Goal: Transaction & Acquisition: Purchase product/service

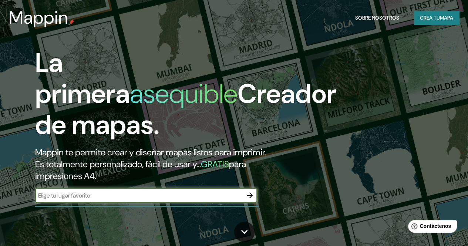
click at [125, 200] on input "text" at bounding box center [138, 195] width 207 height 9
paste input "-2.892609922753634, -79.00562280917572"
type input "-2.892609922753634, -79.00562280917572"
click at [249, 200] on icon "button" at bounding box center [250, 195] width 9 height 9
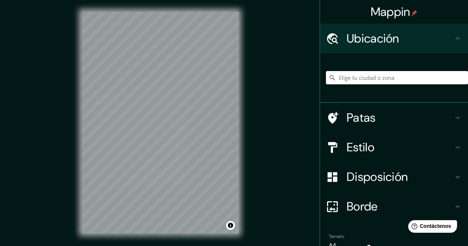
click at [381, 76] on input "Elige tu ciudad o zona" at bounding box center [397, 77] width 142 height 13
paste input "-2.892609922753634, -79.00562280917572"
click at [440, 72] on input "-2.892609922753634, -79.00562280917572" at bounding box center [397, 77] width 142 height 13
drag, startPoint x: 421, startPoint y: 77, endPoint x: 310, endPoint y: 71, distance: 110.8
click at [310, 71] on div "Mappin Ubicación -2.892609922753634, -79.00562280917572 Patas Estilo Disposició…" at bounding box center [234, 128] width 468 height 257
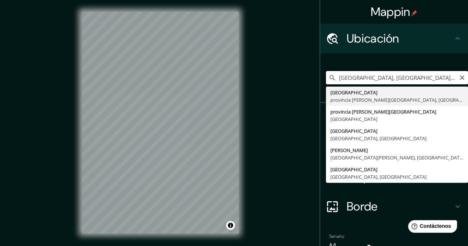
click at [413, 80] on input "Cuenca, provincia de Cuenca, España" at bounding box center [397, 77] width 142 height 13
drag, startPoint x: 443, startPoint y: 78, endPoint x: 355, endPoint y: 75, distance: 87.1
click at [355, 75] on input "Cuenca, provincia de Cuenca, España" at bounding box center [397, 77] width 142 height 13
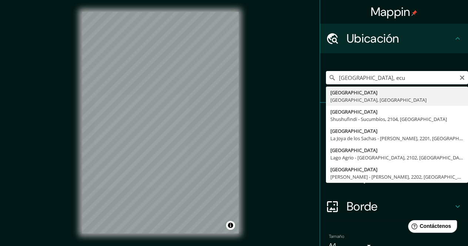
type input "Cuenca, Azuay, Ecuador"
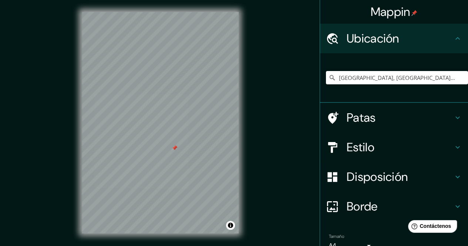
click at [454, 148] on icon at bounding box center [458, 147] width 9 height 9
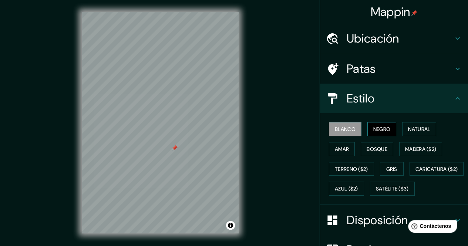
click at [382, 129] on font "Negro" at bounding box center [382, 129] width 17 height 7
click at [261, 133] on div "Mappin Ubicación Cuenca, Azuay, Ecuador Patas Estilo Blanco Negro Natural Amar …" at bounding box center [234, 128] width 468 height 257
click at [361, 40] on font "Ubicación" at bounding box center [373, 39] width 53 height 16
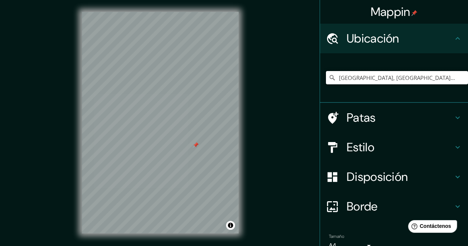
drag, startPoint x: 410, startPoint y: 79, endPoint x: 301, endPoint y: 71, distance: 109.1
click at [301, 71] on div "Mappin Ubicación Cuenca, Azuay, Ecuador Patas Estilo Disposición Borde Elige un…" at bounding box center [234, 128] width 468 height 257
paste input "-2.892609922753634, -79.00562280917572"
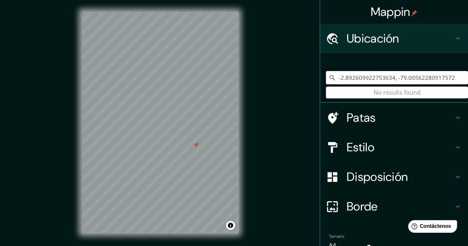
type input "-2.892609922753634, -79.00562280917572"
drag, startPoint x: 455, startPoint y: 80, endPoint x: 283, endPoint y: 47, distance: 175.6
click at [283, 47] on div "Mappin Ubicación -2.892609922753634, -79.00562280917572 No se encontraron resul…" at bounding box center [234, 128] width 468 height 257
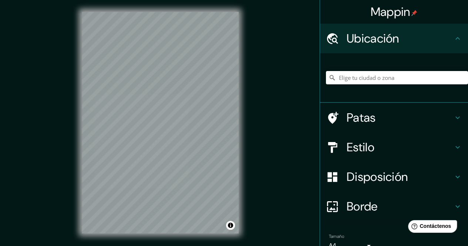
scroll to position [37, 0]
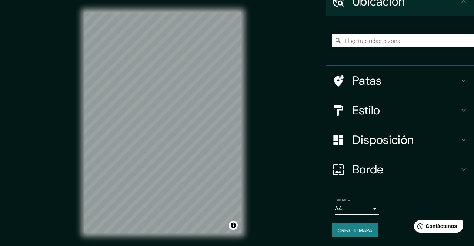
click at [350, 209] on body "Mappin Ubicación Patas Estilo Disposición Borde Elige un borde. Consejo : puede…" at bounding box center [237, 123] width 474 height 246
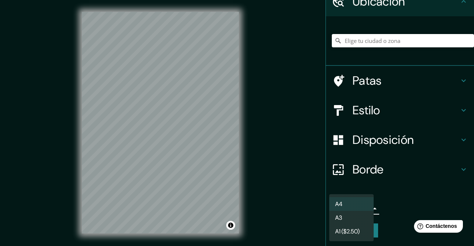
click at [354, 216] on li "A3" at bounding box center [351, 218] width 44 height 14
type input "a4"
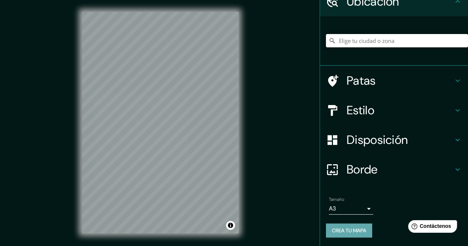
click at [355, 230] on font "Crea tu mapa" at bounding box center [349, 230] width 34 height 7
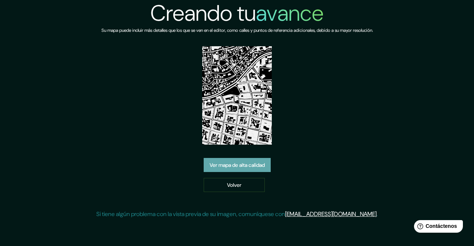
click at [252, 162] on font "Ver mapa de alta calidad" at bounding box center [237, 165] width 55 height 7
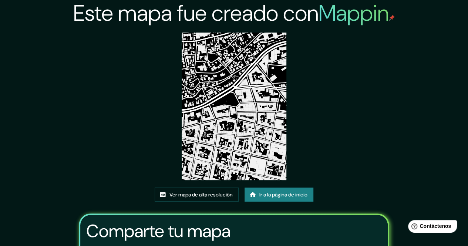
drag, startPoint x: 245, startPoint y: 109, endPoint x: 258, endPoint y: 84, distance: 27.5
click at [258, 84] on img at bounding box center [234, 107] width 104 height 148
click at [270, 120] on img at bounding box center [234, 107] width 104 height 148
